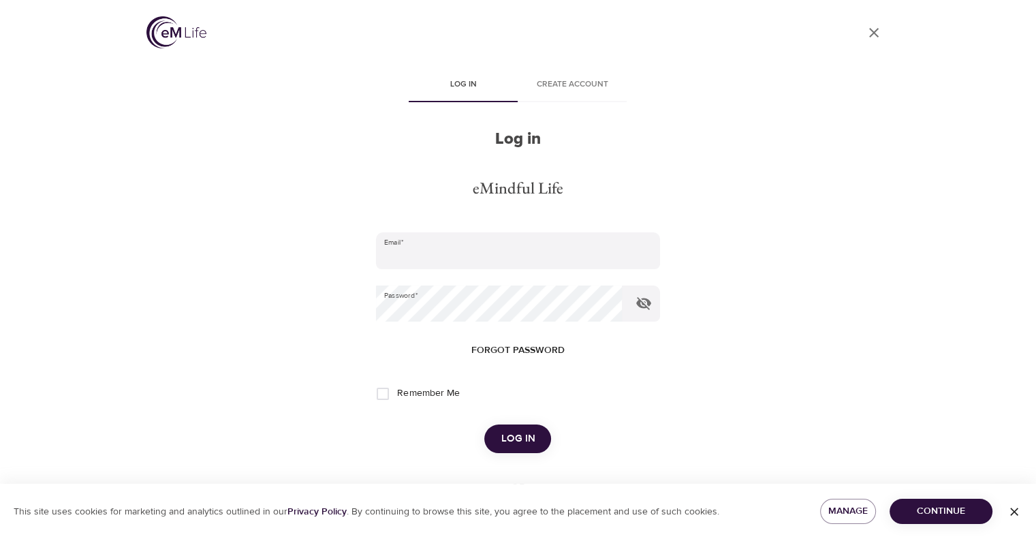
type input "[EMAIL_ADDRESS][DOMAIN_NAME]"
click at [522, 443] on span "Log in" at bounding box center [518, 439] width 34 height 18
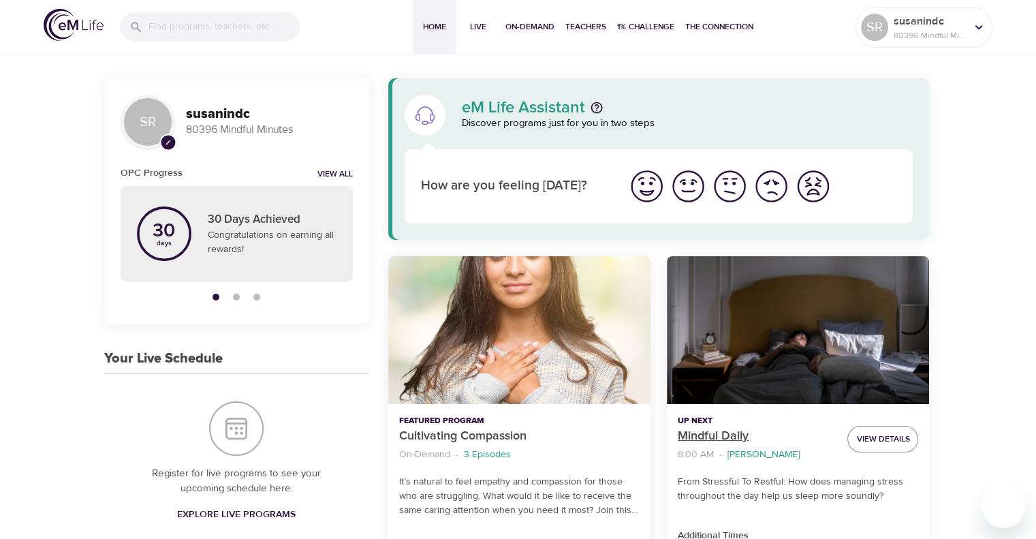
click at [734, 427] on p "Mindful Daily" at bounding box center [757, 436] width 159 height 18
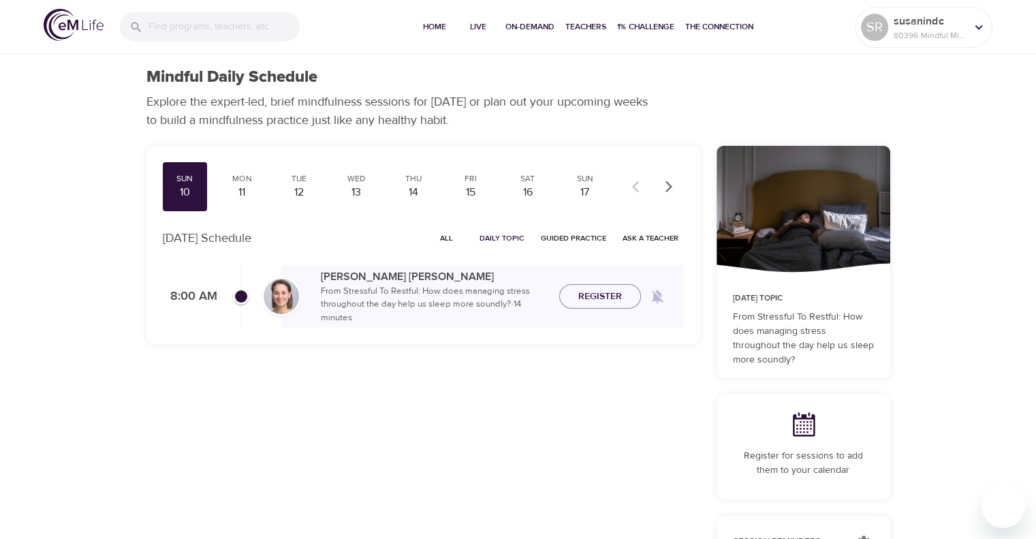
checkbox input "true"
click at [589, 283] on span "Join Now" at bounding box center [600, 280] width 48 height 17
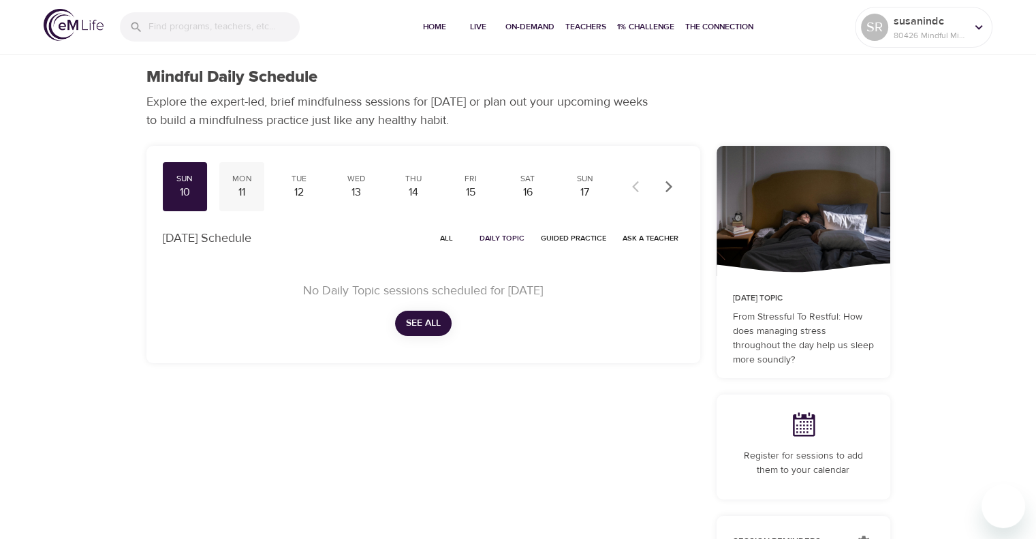
click at [232, 187] on div "11" at bounding box center [242, 193] width 34 height 16
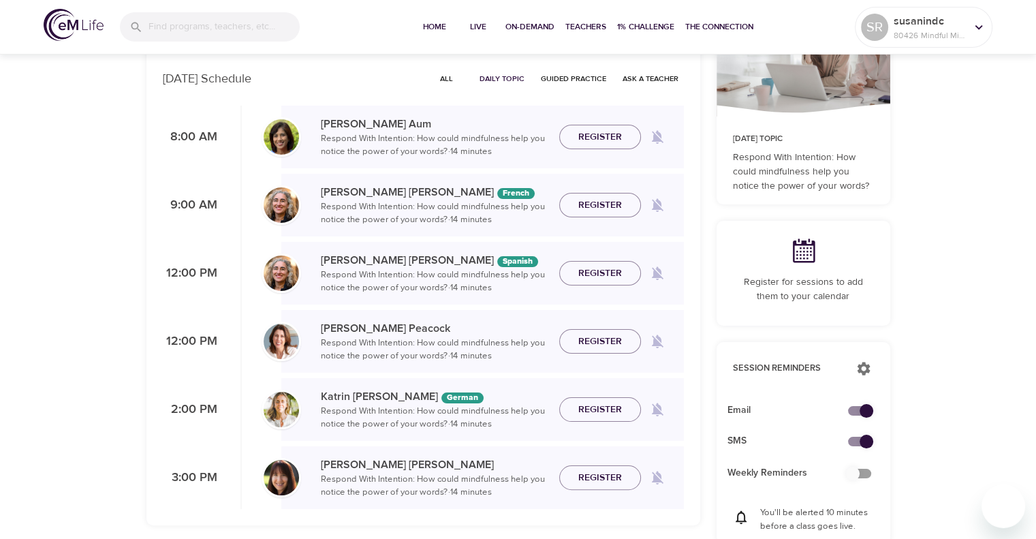
scroll to position [136, 0]
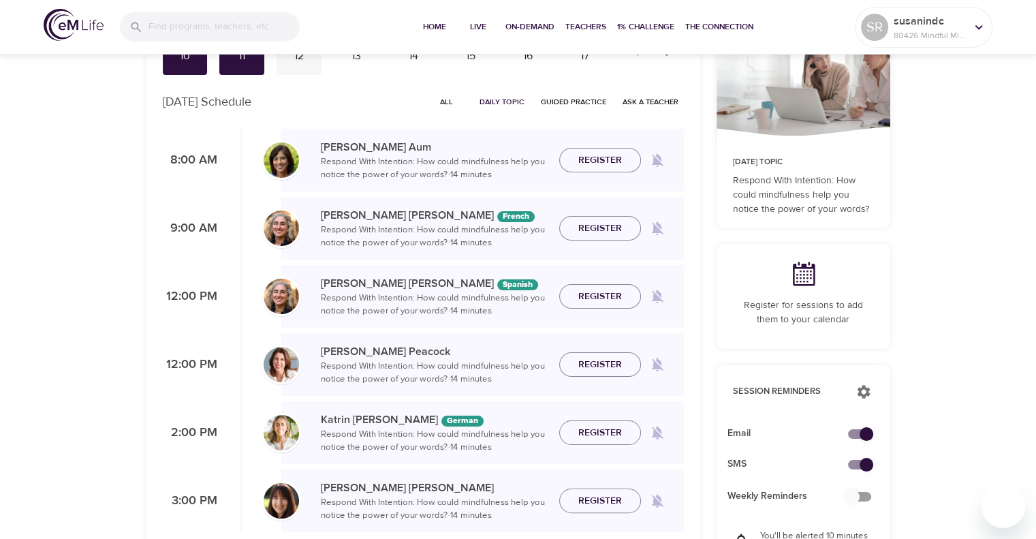
click at [297, 65] on div "Tue 12" at bounding box center [298, 50] width 45 height 49
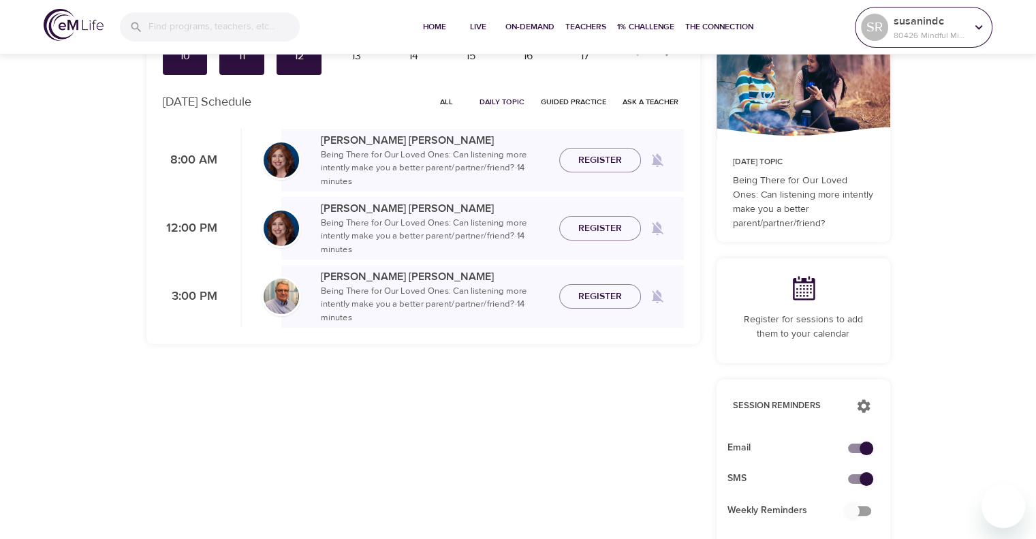
click at [984, 27] on icon at bounding box center [978, 27] width 15 height 15
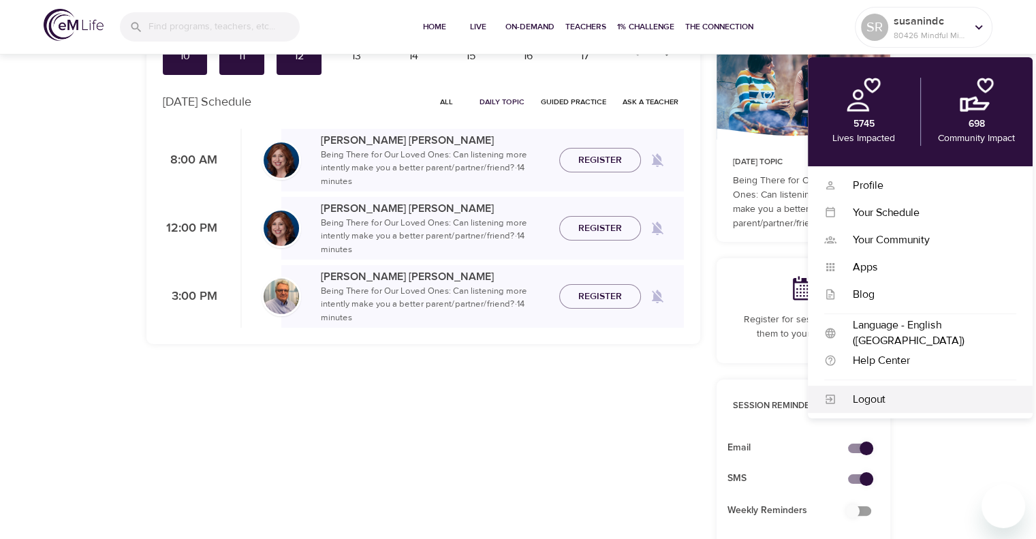
click at [880, 405] on div "Logout" at bounding box center [926, 400] width 180 height 16
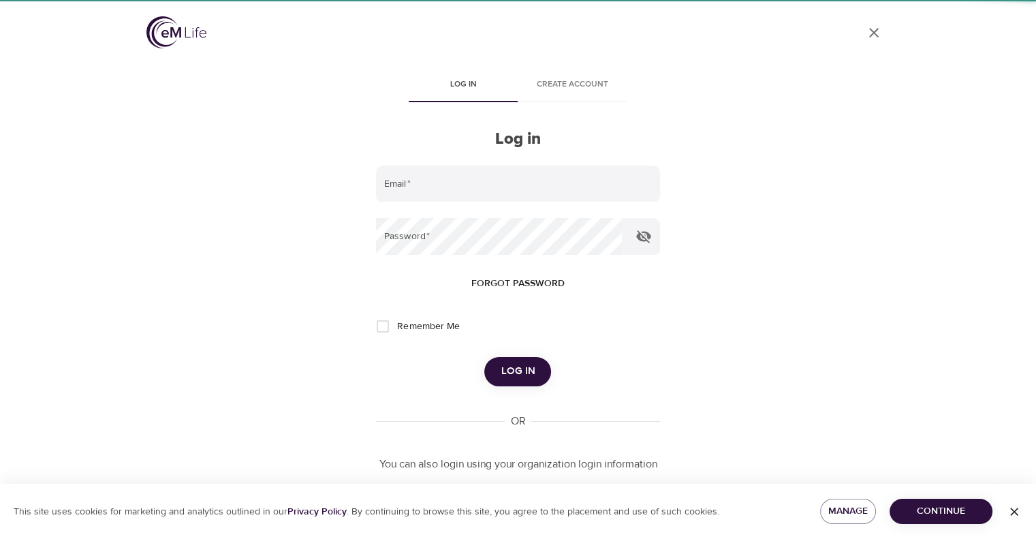
type input "[EMAIL_ADDRESS][DOMAIN_NAME]"
